Goal: Information Seeking & Learning: Learn about a topic

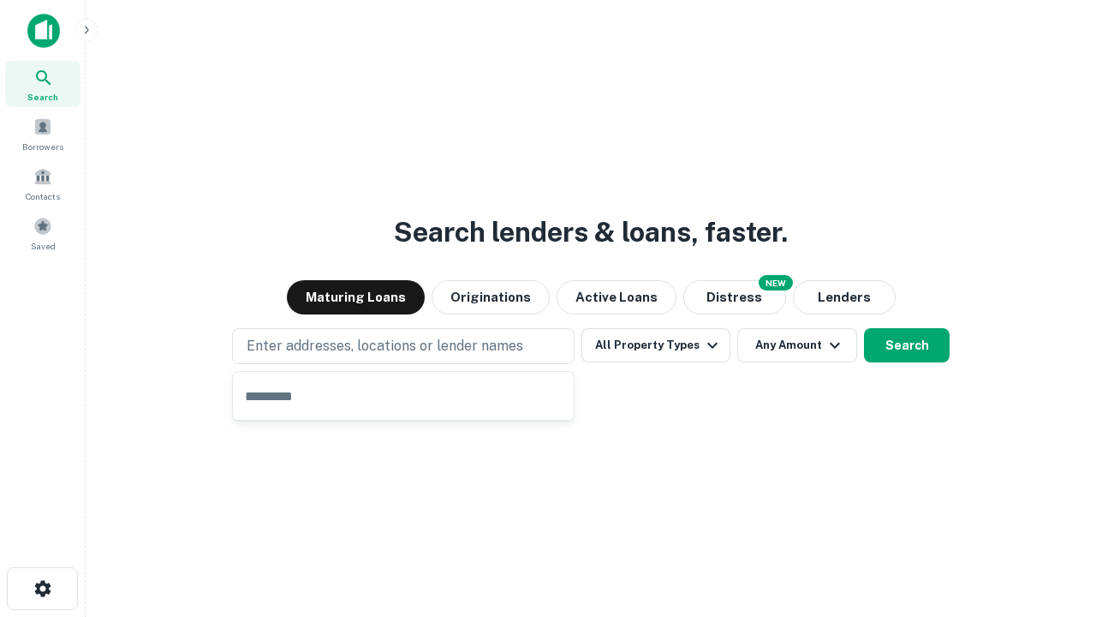
type input "**********"
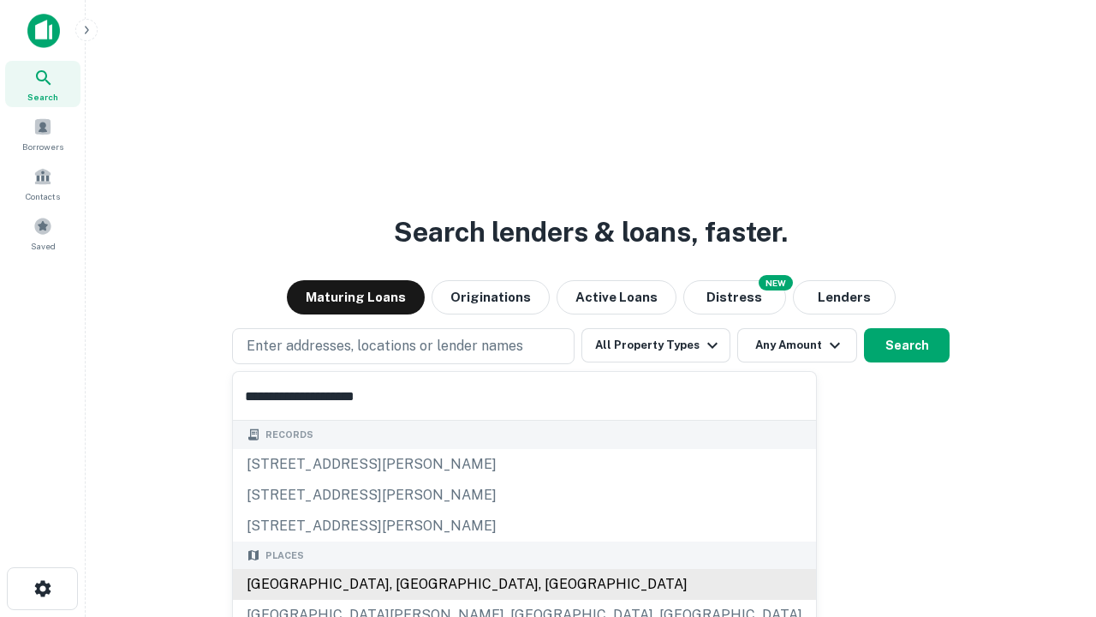
click at [409, 584] on div "Santa Monica, CA, USA" at bounding box center [524, 584] width 583 height 31
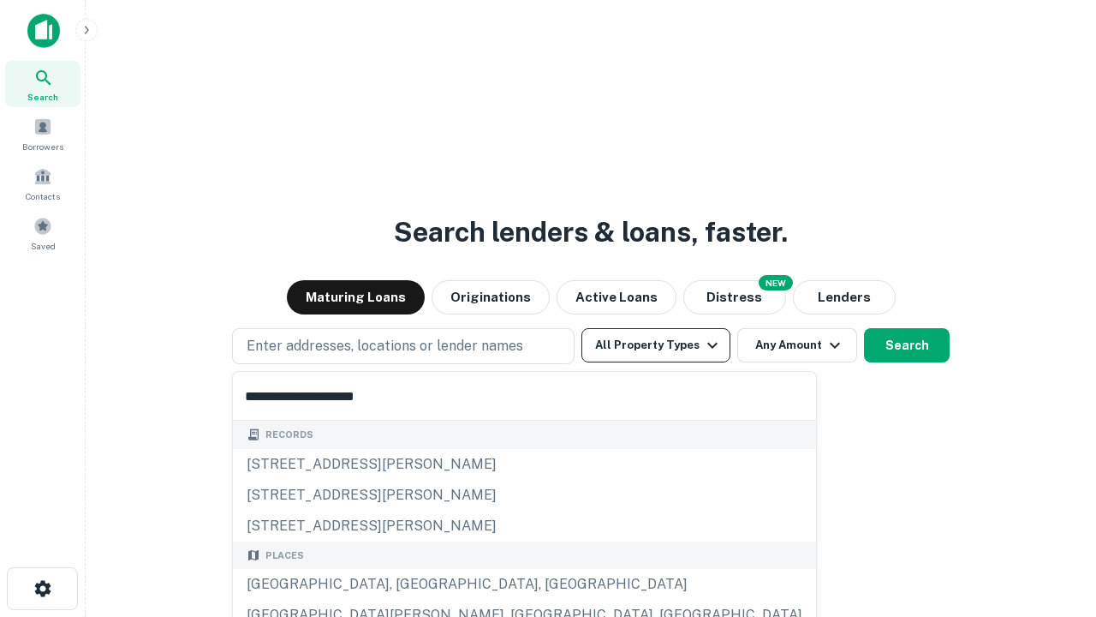
click at [656, 345] on button "All Property Types" at bounding box center [655, 345] width 149 height 34
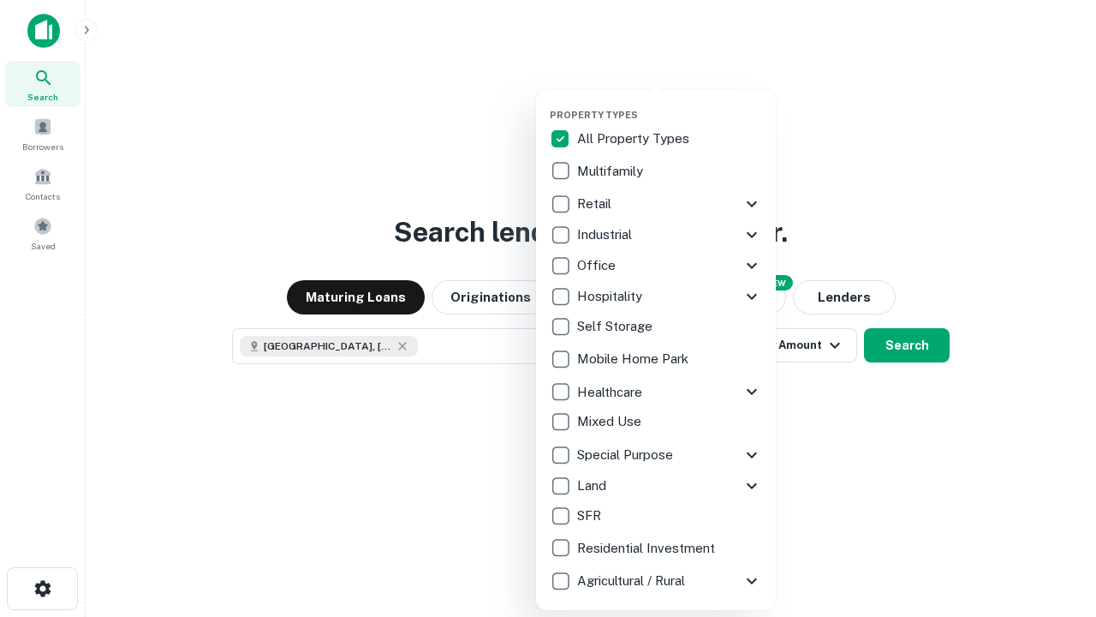
click at [670, 104] on button "button" at bounding box center [670, 104] width 240 height 1
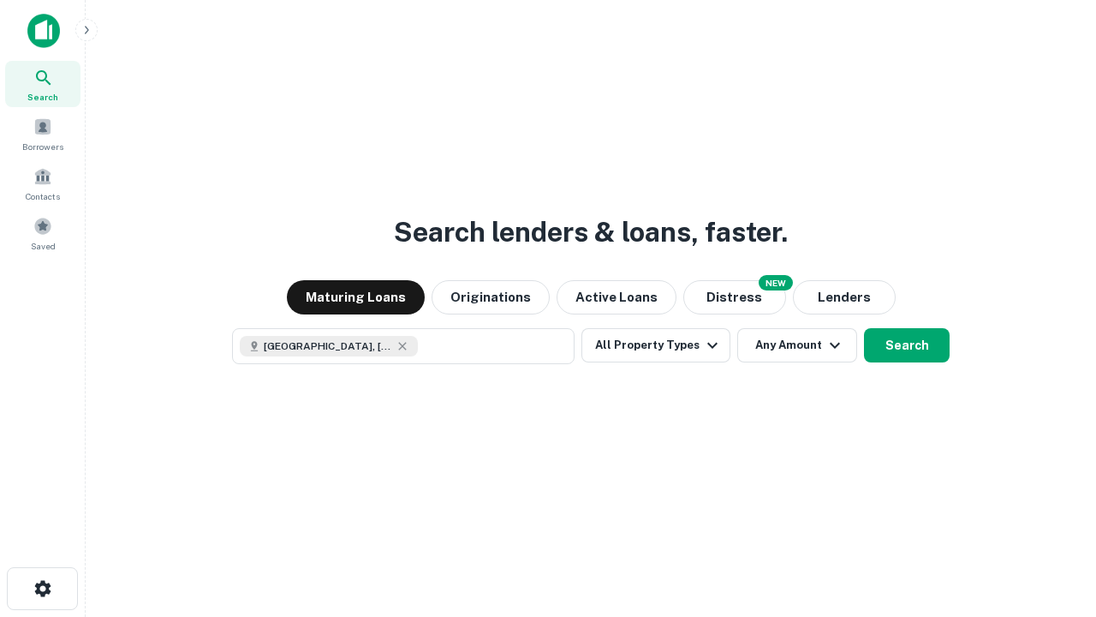
scroll to position [27, 0]
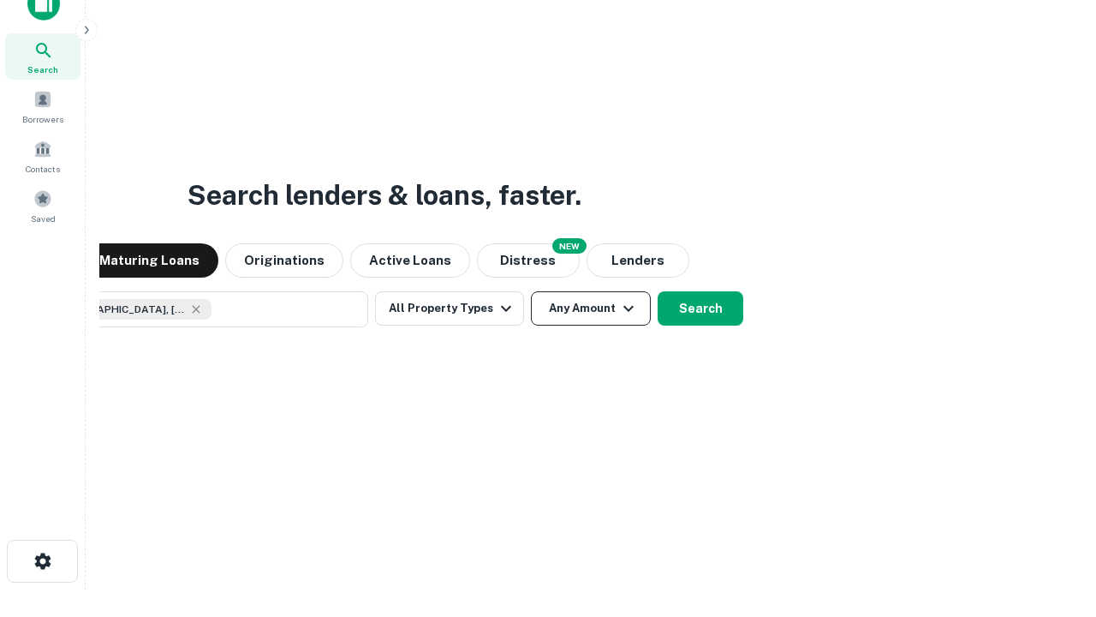
click at [531, 291] on button "Any Amount" at bounding box center [591, 308] width 120 height 34
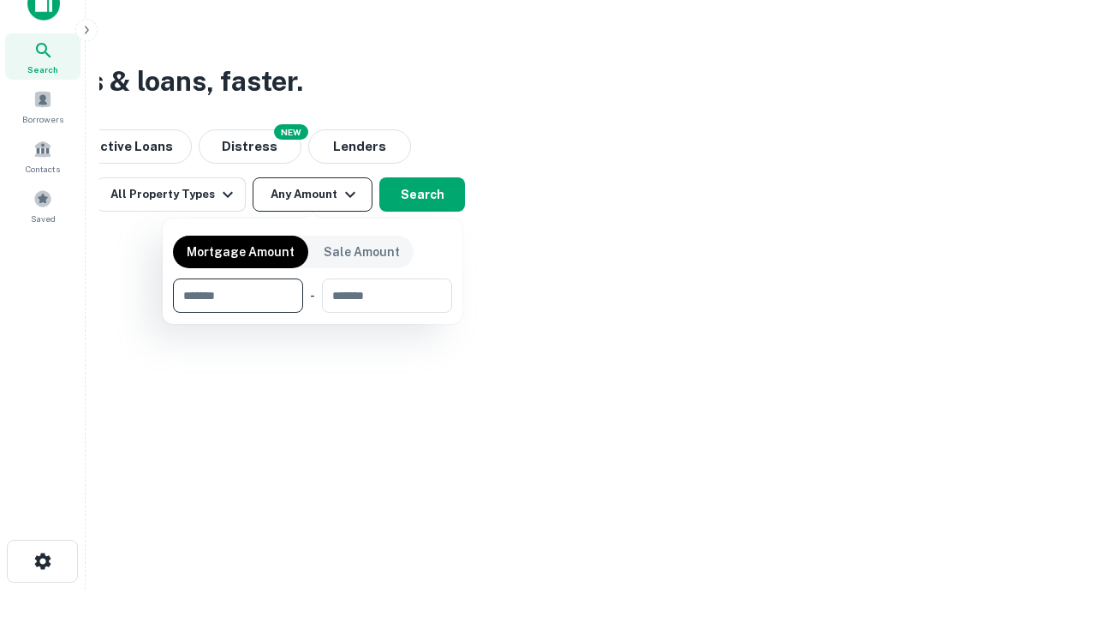
type input "*******"
click at [313, 313] on button "button" at bounding box center [312, 313] width 279 height 1
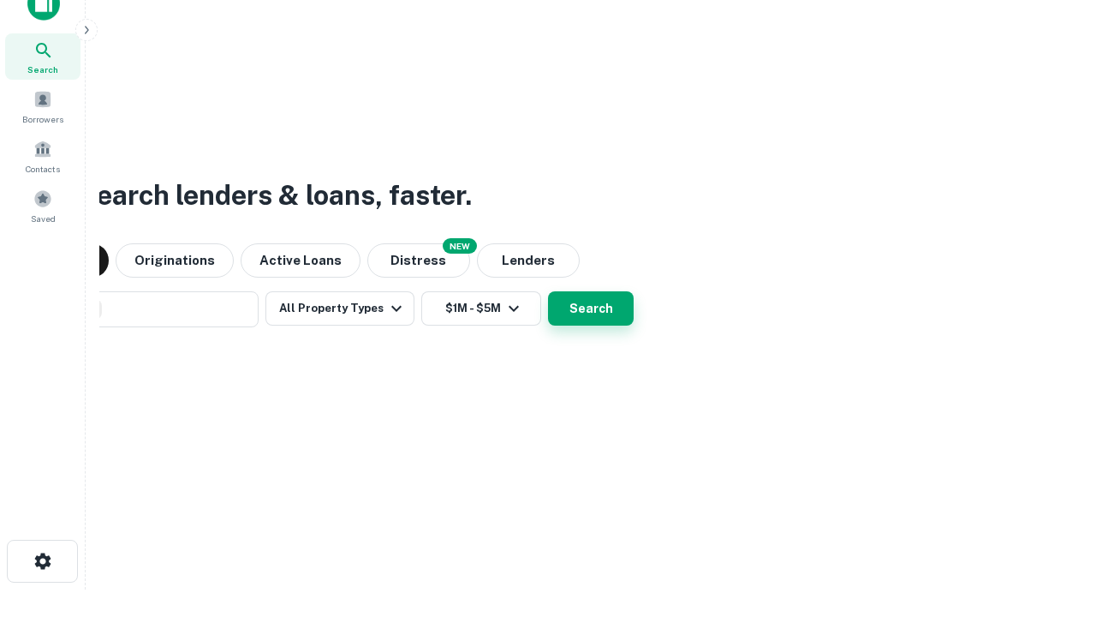
click at [548, 291] on button "Search" at bounding box center [591, 308] width 86 height 34
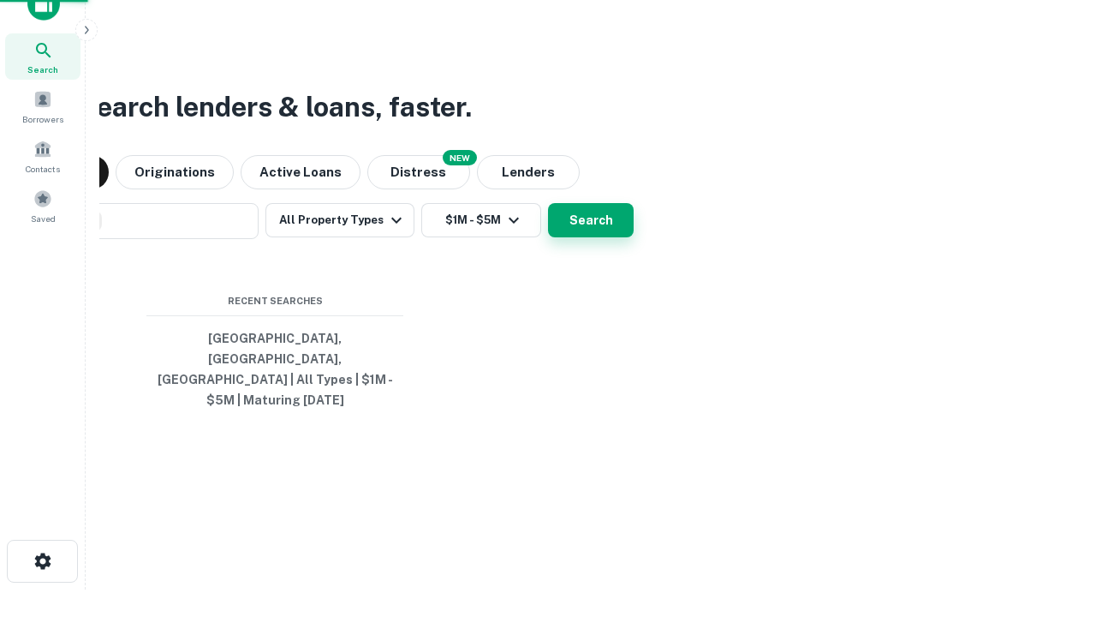
scroll to position [56, 485]
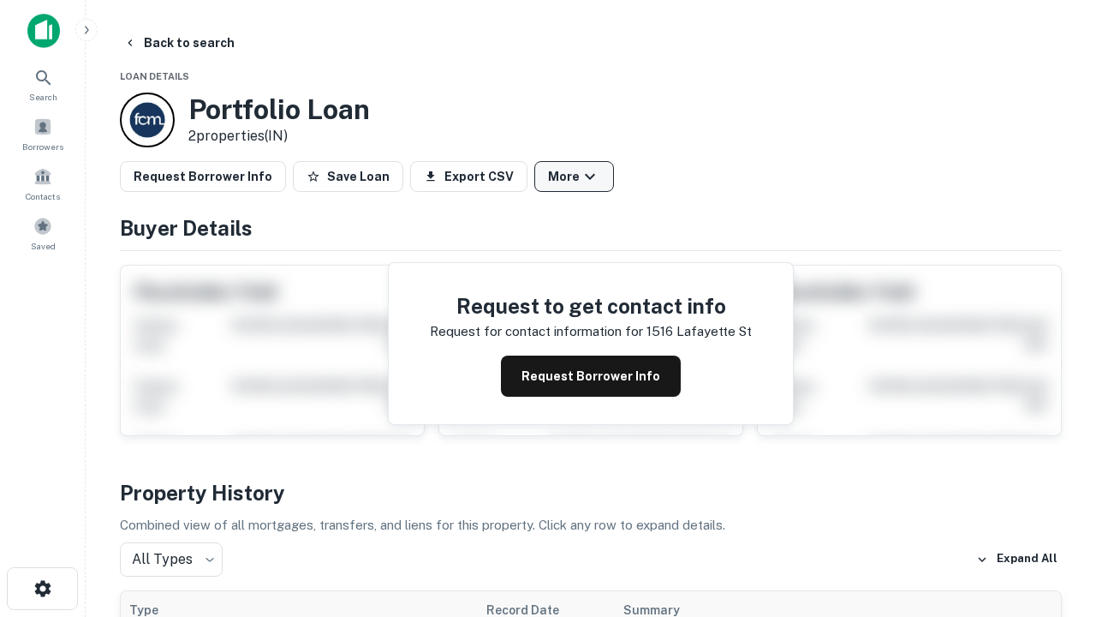
click at [574, 176] on button "More" at bounding box center [574, 176] width 80 height 31
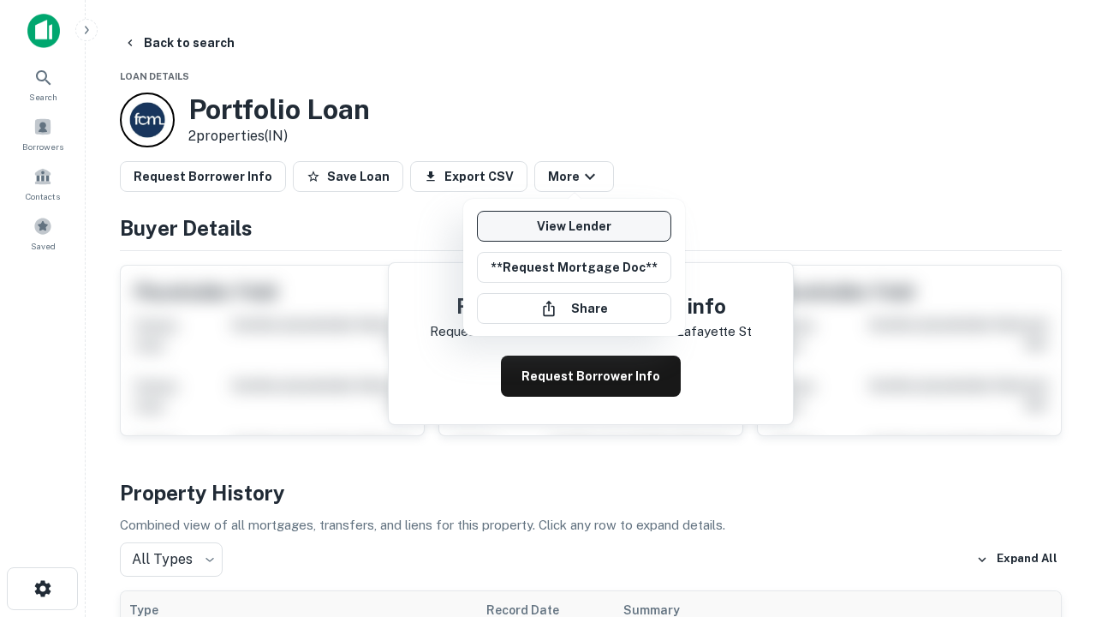
click at [574, 226] on link "View Lender" at bounding box center [574, 226] width 194 height 31
